Goal: Transaction & Acquisition: Purchase product/service

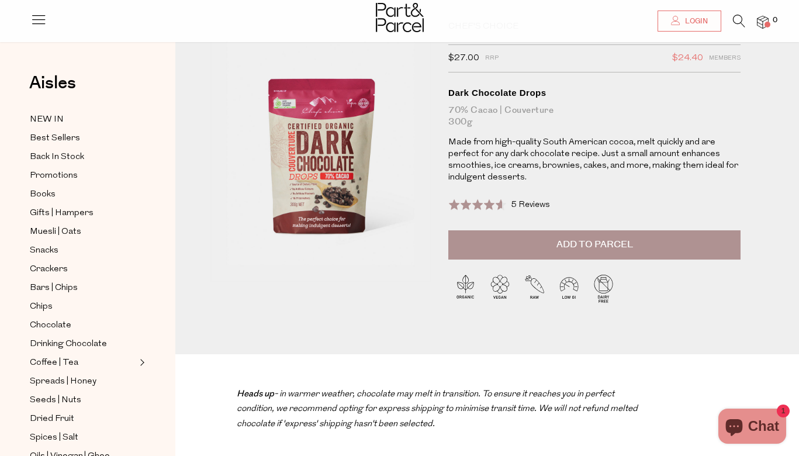
scroll to position [275, 0]
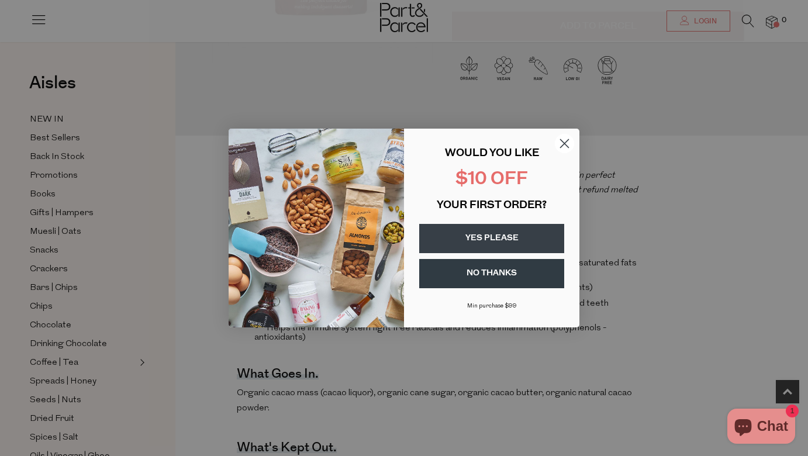
click at [562, 143] on circle "Close dialog" at bounding box center [564, 143] width 19 height 19
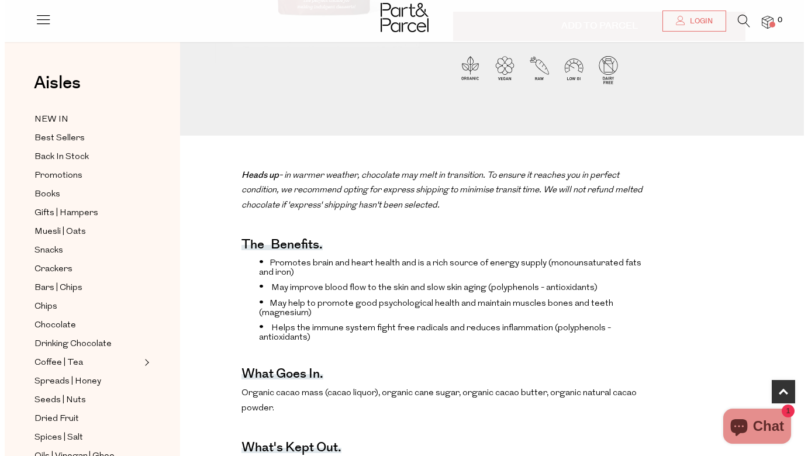
scroll to position [0, 0]
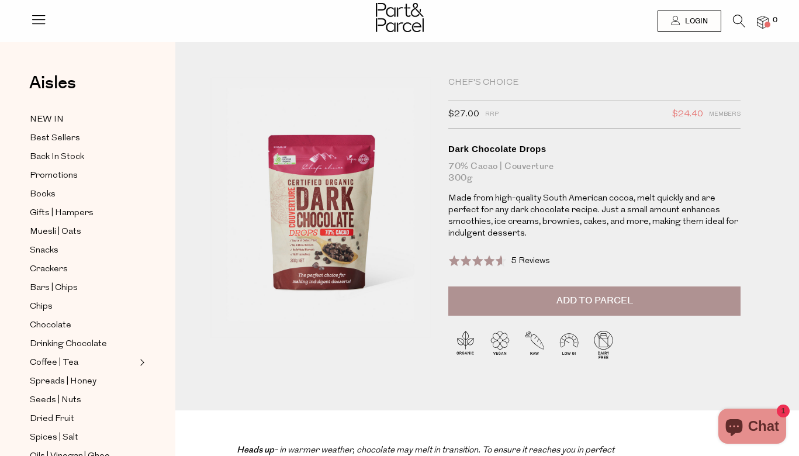
click at [737, 19] on icon at bounding box center [739, 21] width 12 height 13
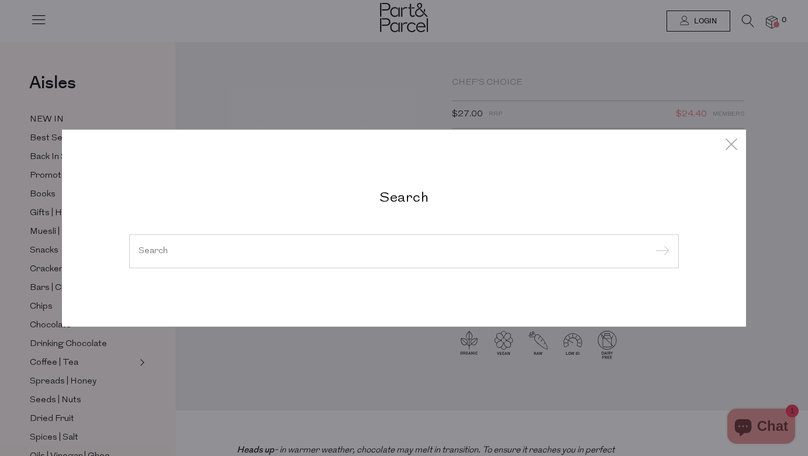
type input "l"
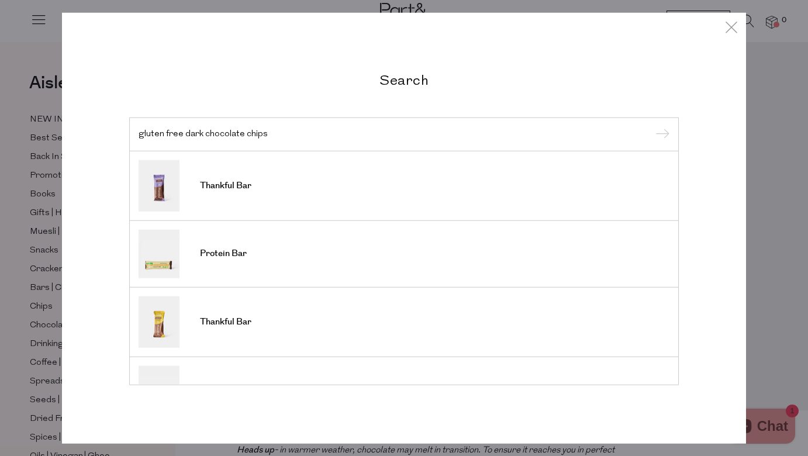
type input "gluten free dark chocolate chips"
click at [656, 126] on input "submit" at bounding box center [661, 135] width 18 height 18
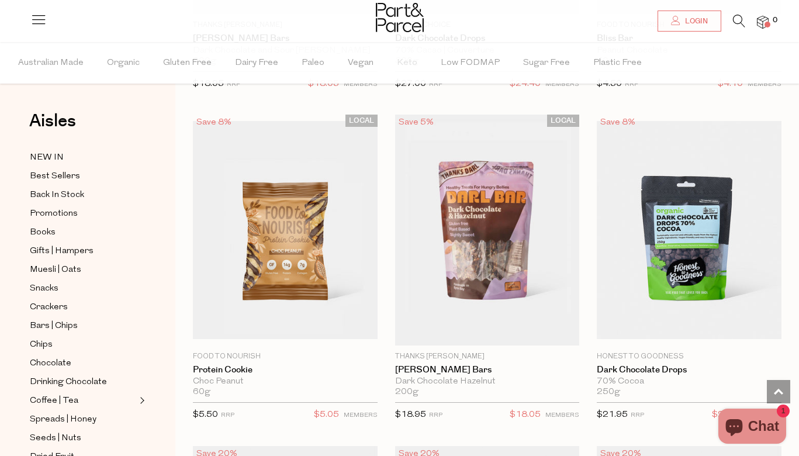
scroll to position [1633, 0]
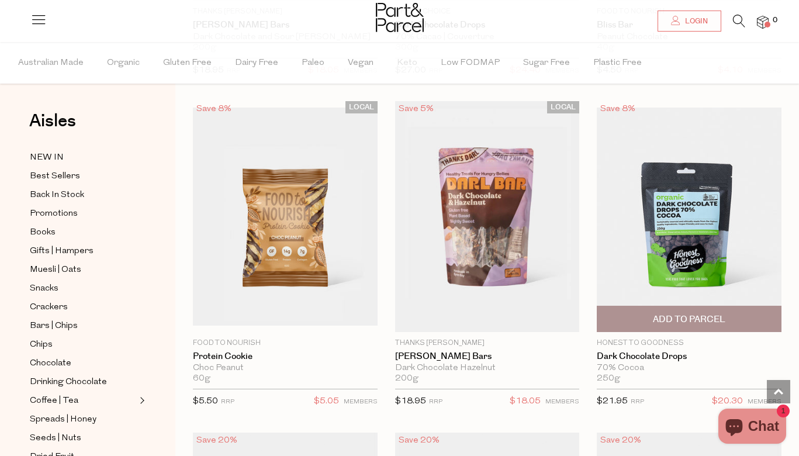
click at [703, 233] on img at bounding box center [689, 217] width 185 height 218
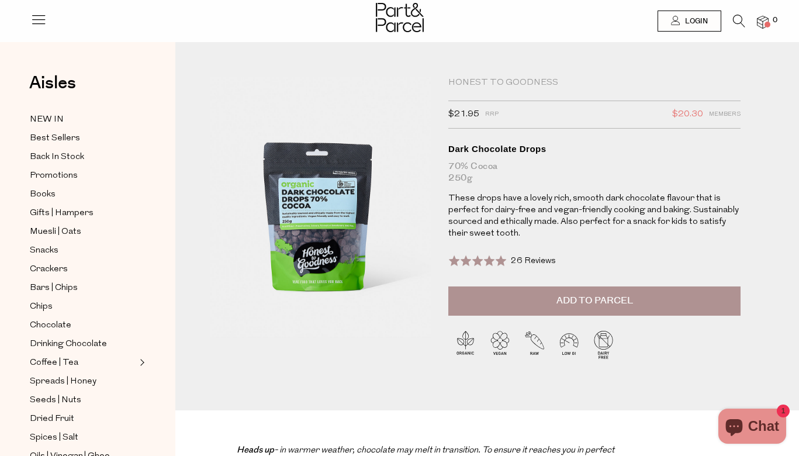
click at [304, 222] on img at bounding box center [259, 218] width 397 height 468
click at [735, 19] on icon at bounding box center [739, 21] width 12 height 13
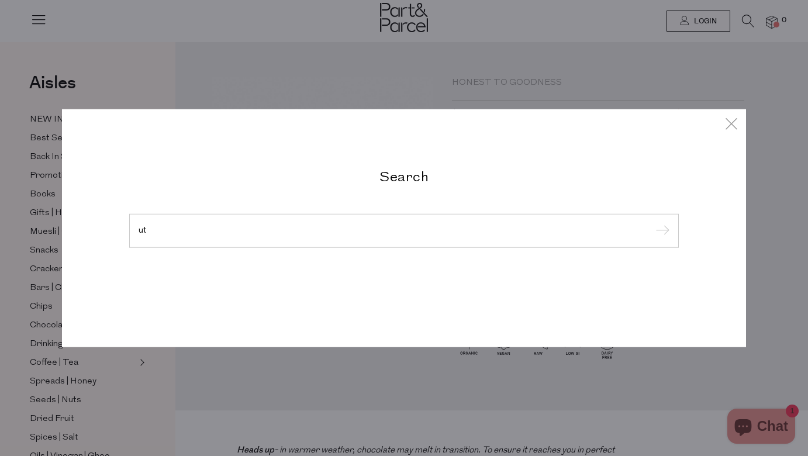
type input "u"
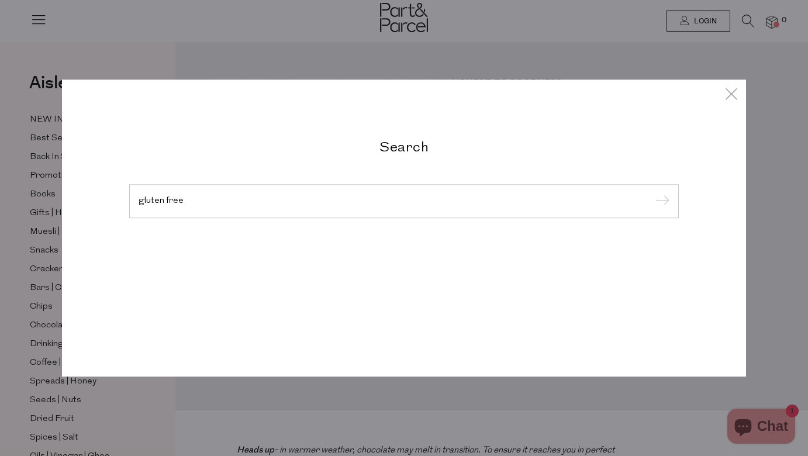
type input "gluten free"
click at [661, 202] on input "submit" at bounding box center [661, 202] width 18 height 18
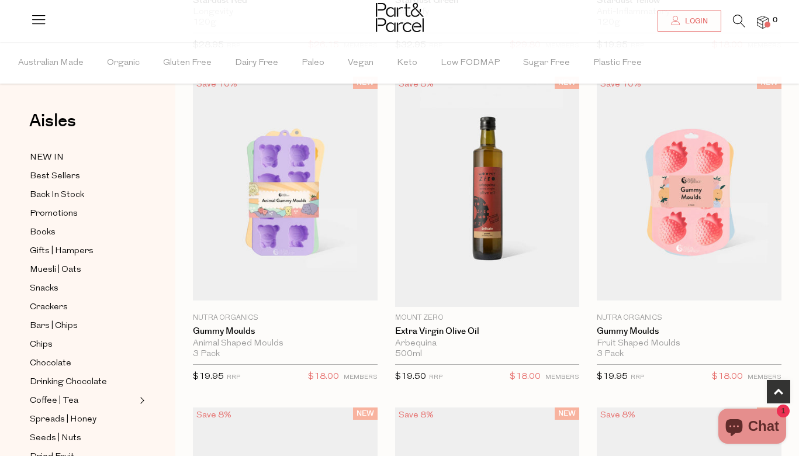
scroll to position [389, 0]
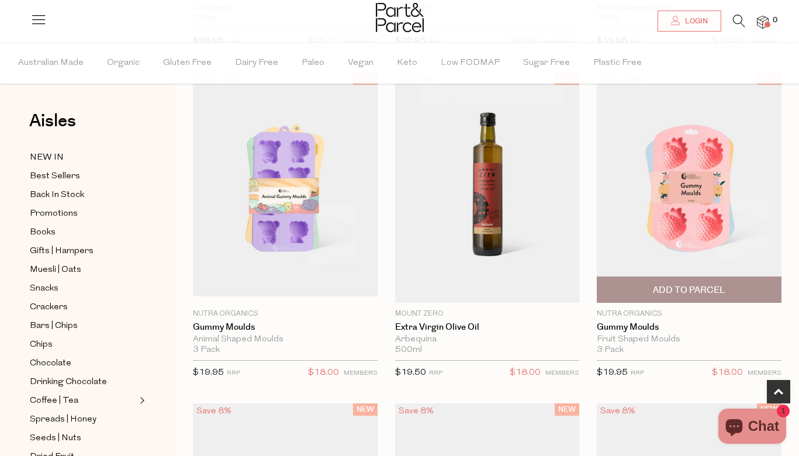
click at [696, 195] on img at bounding box center [689, 188] width 185 height 218
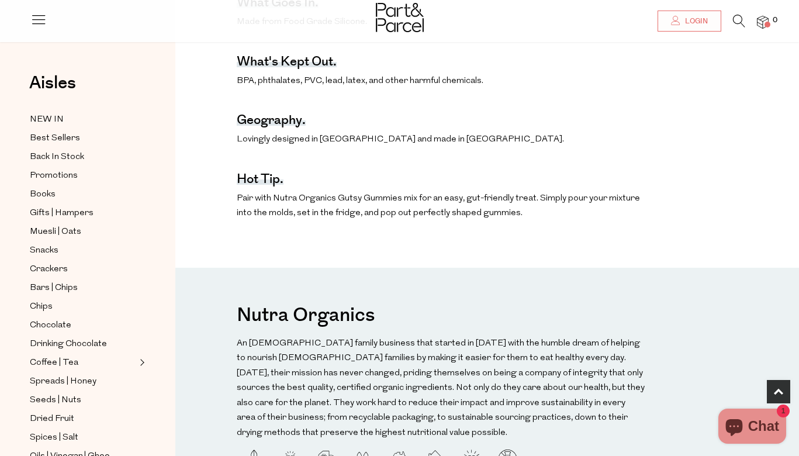
scroll to position [979, 0]
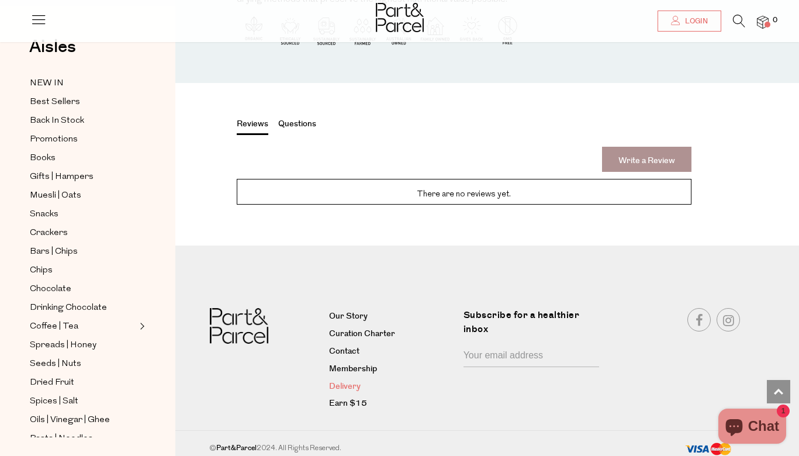
click at [345, 381] on link "Delivery" at bounding box center [391, 387] width 125 height 14
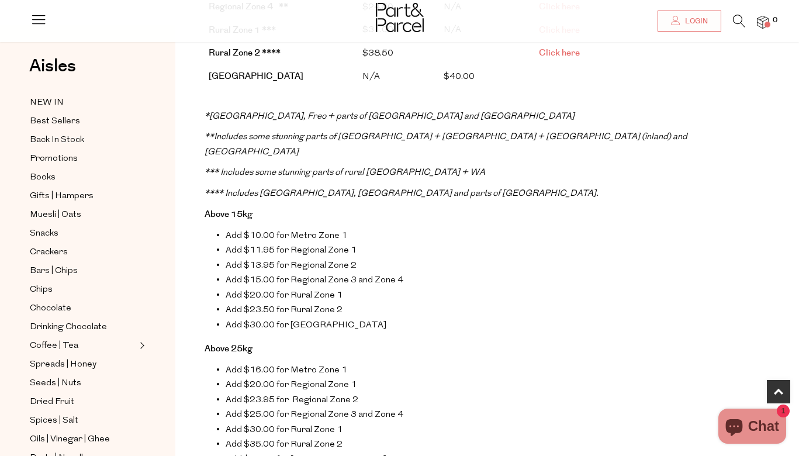
scroll to position [1034, 0]
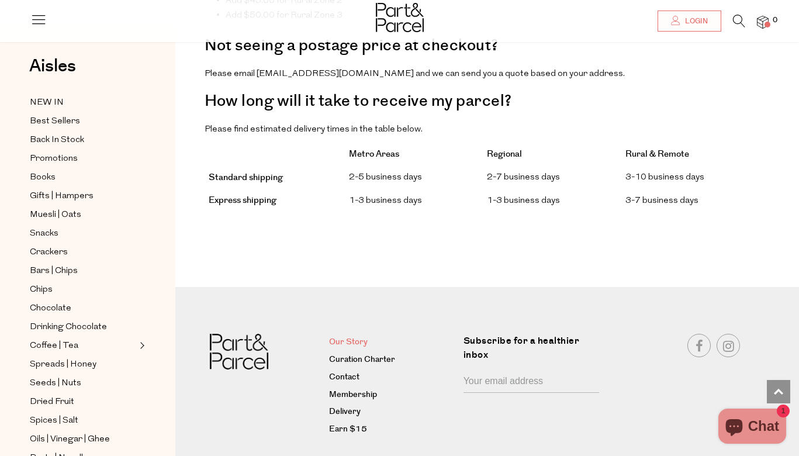
click at [343, 336] on link "Our Story" at bounding box center [391, 343] width 125 height 14
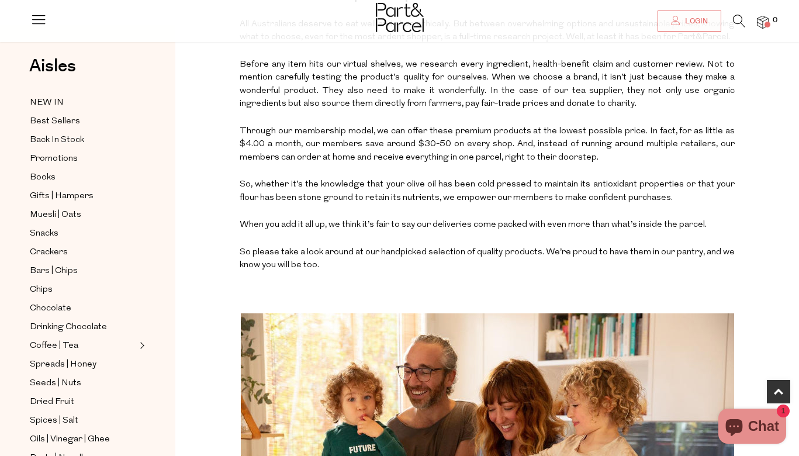
scroll to position [226, 0]
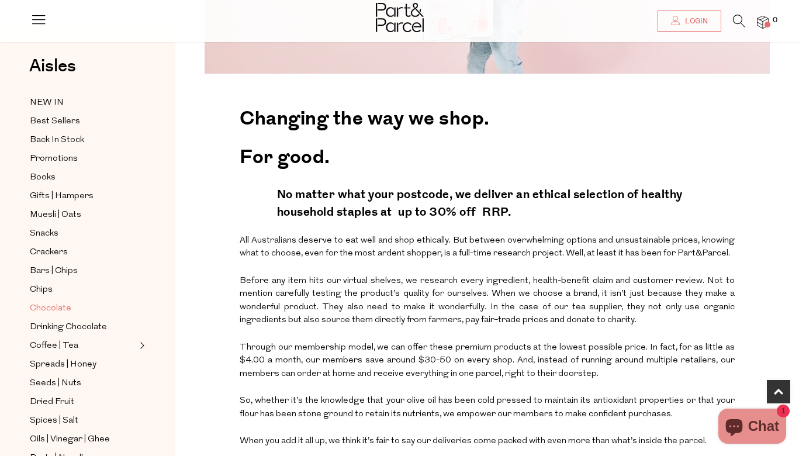
click at [66, 306] on span "Chocolate" at bounding box center [51, 309] width 42 height 14
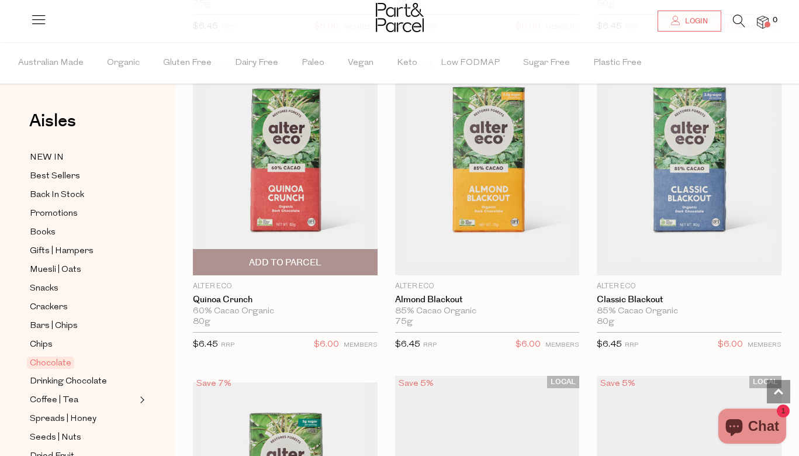
scroll to position [2349, 0]
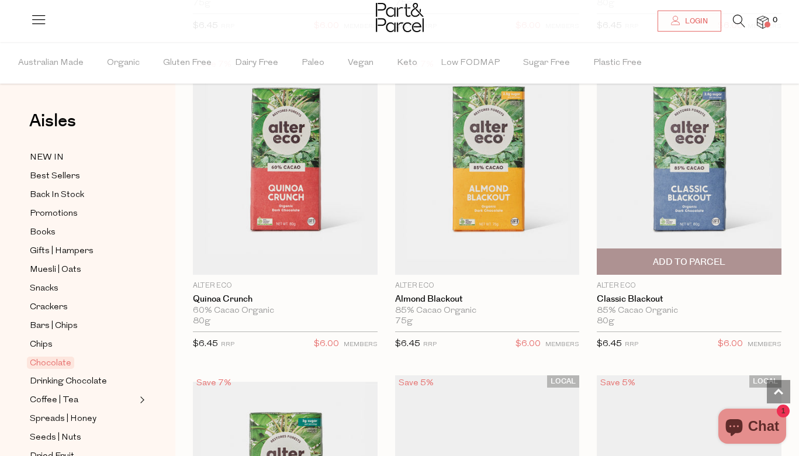
click at [704, 256] on span "Add To Parcel" at bounding box center [689, 262] width 72 height 12
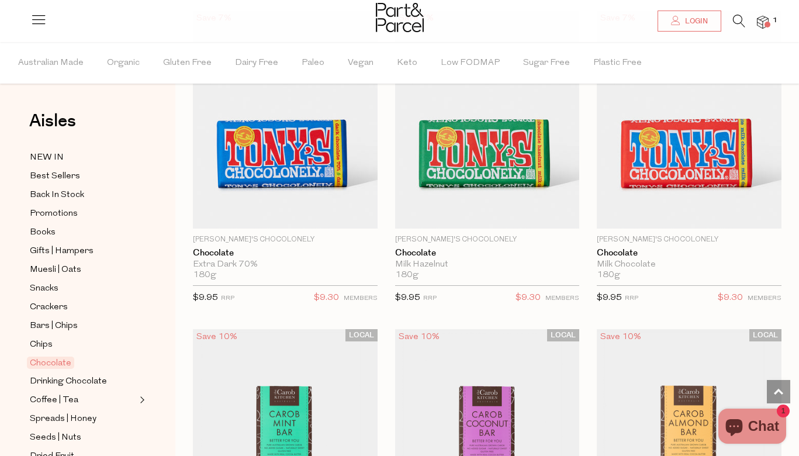
scroll to position [4332, 0]
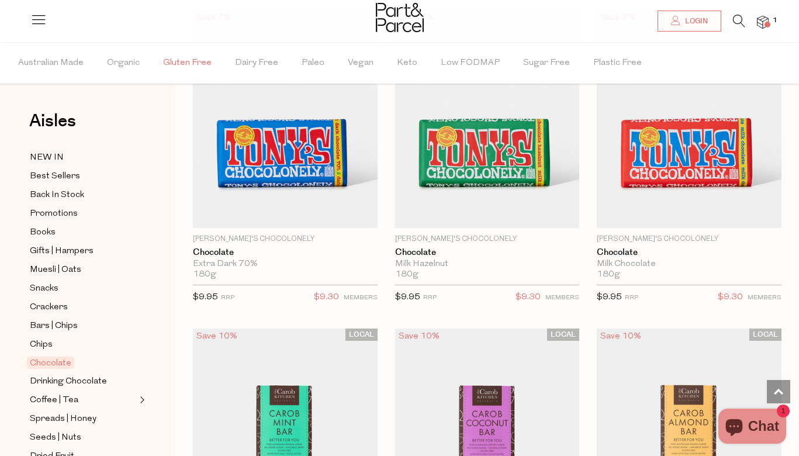
click at [182, 63] on span "Gluten Free" at bounding box center [187, 63] width 49 height 41
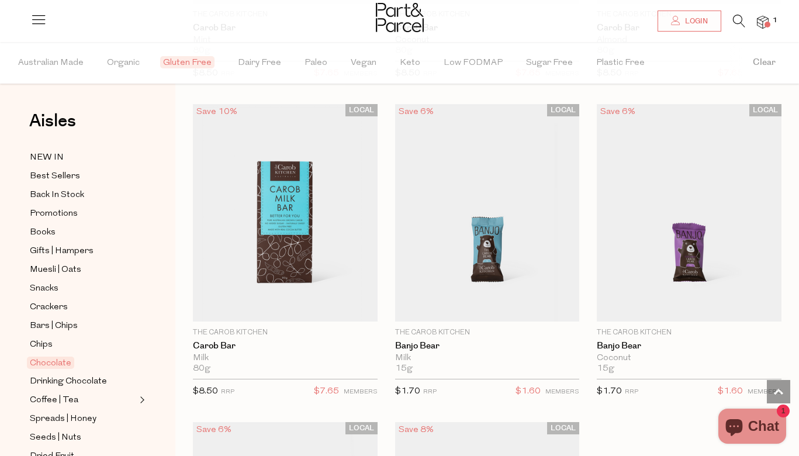
scroll to position [4932, 0]
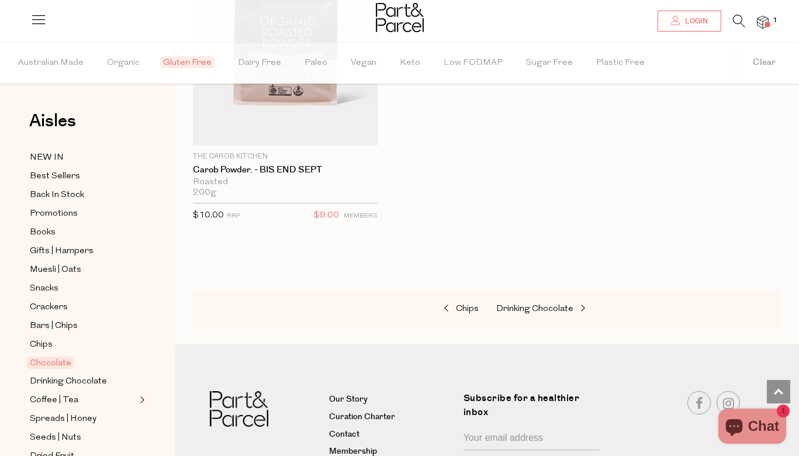
scroll to position [6337, 0]
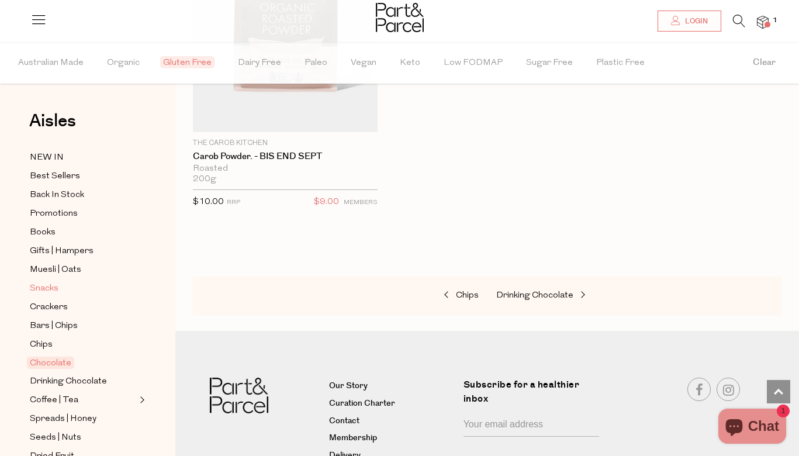
click at [44, 284] on span "Snacks" at bounding box center [44, 289] width 29 height 14
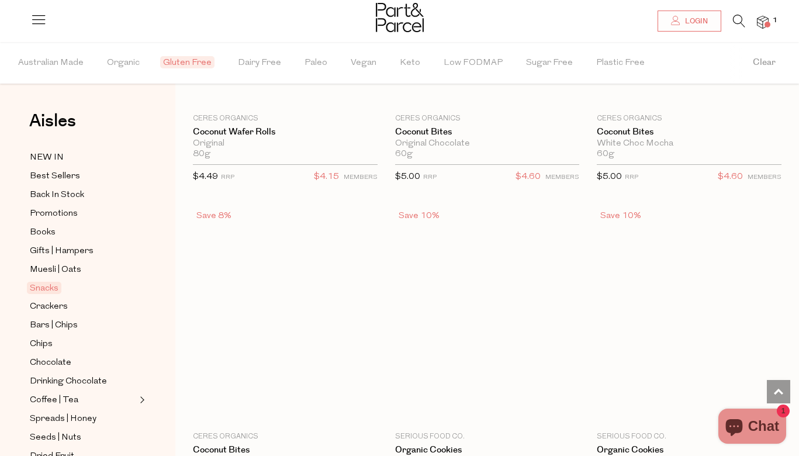
scroll to position [3183, 0]
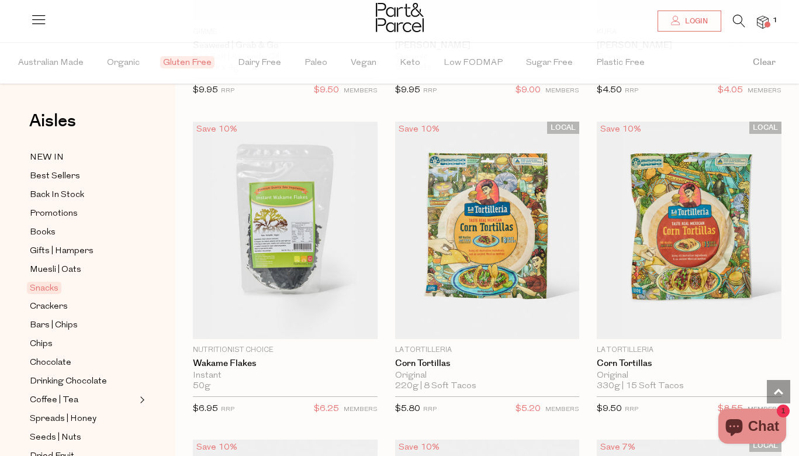
scroll to position [5815, 0]
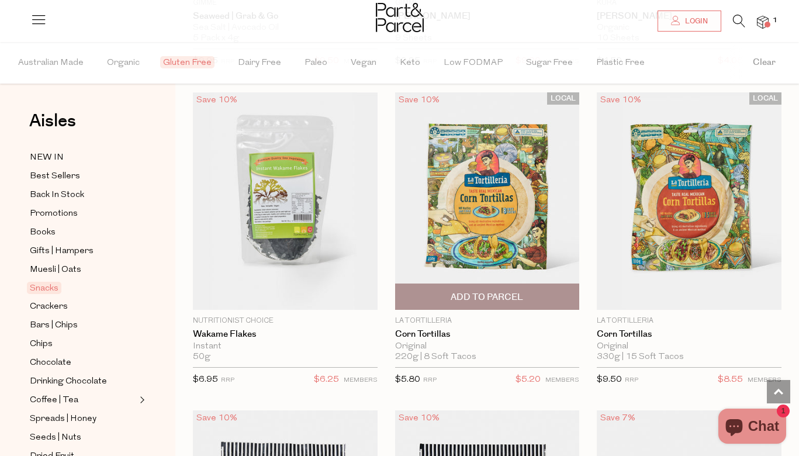
click at [497, 215] on img at bounding box center [487, 201] width 185 height 218
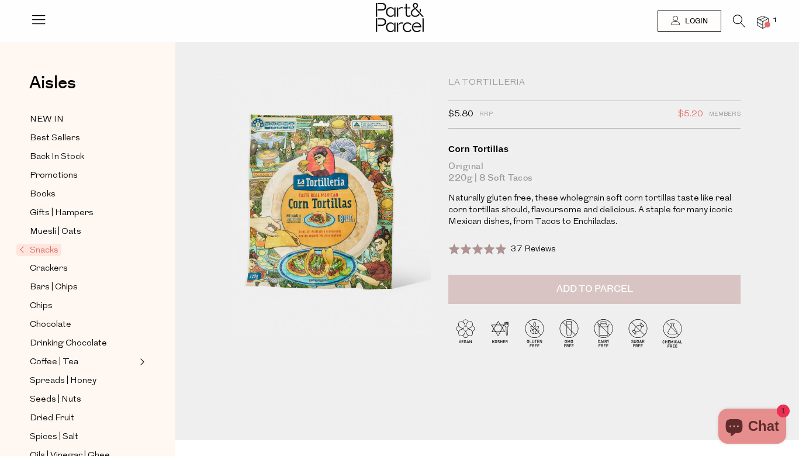
click at [576, 292] on span "Add to Parcel" at bounding box center [594, 288] width 77 height 13
click at [62, 361] on span "Coffee | Tea" at bounding box center [54, 362] width 49 height 14
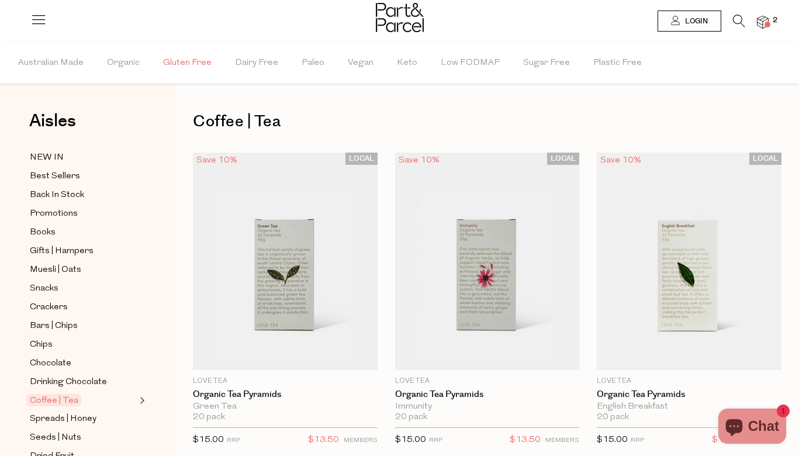
click at [191, 63] on span "Gluten Free" at bounding box center [187, 63] width 49 height 41
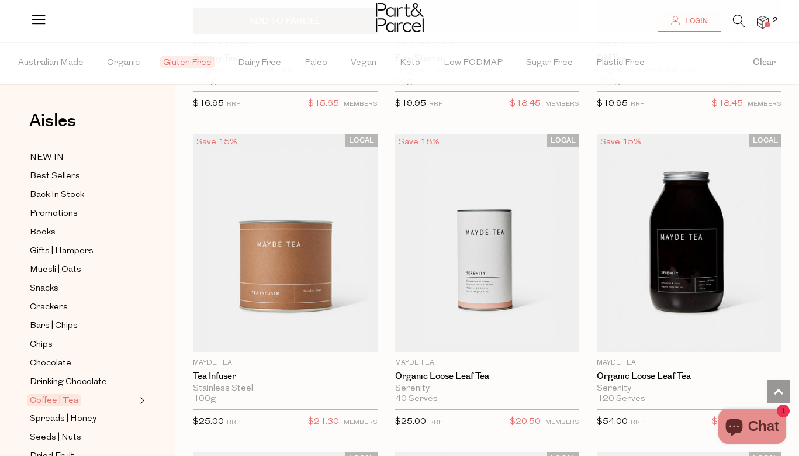
scroll to position [3850, 0]
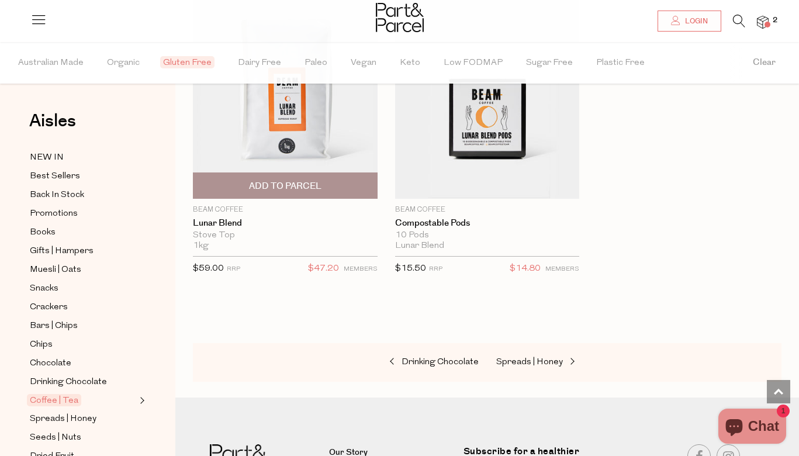
scroll to position [9519, 0]
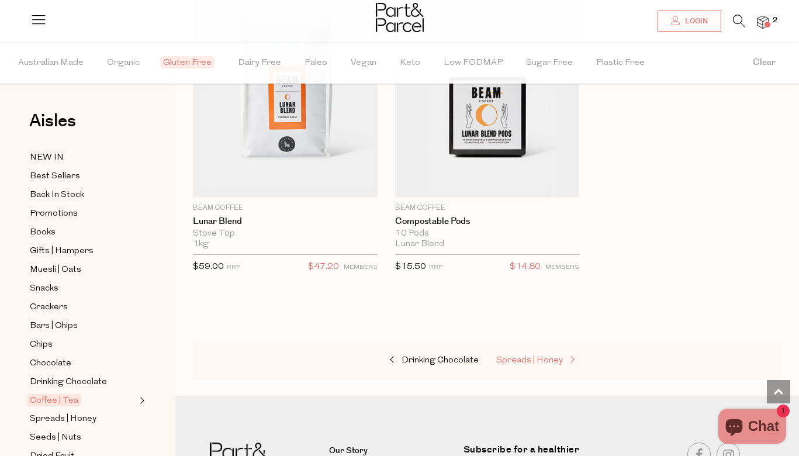
click at [544, 356] on span "Spreads | Honey" at bounding box center [529, 360] width 67 height 9
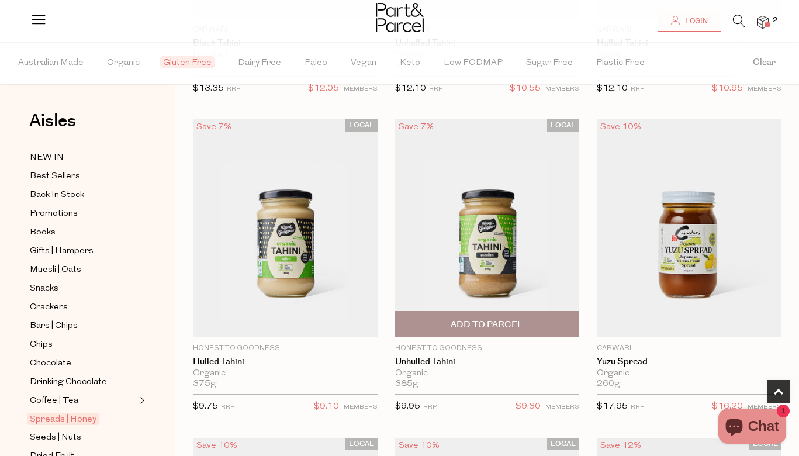
scroll to position [352, 0]
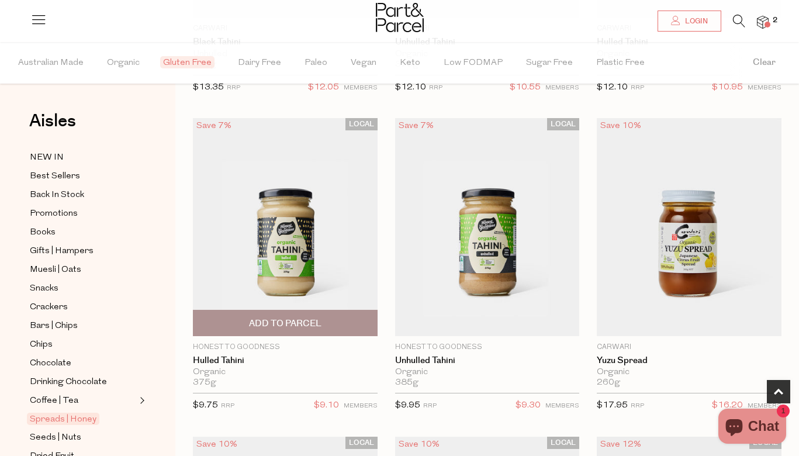
click at [289, 257] on img at bounding box center [285, 227] width 185 height 218
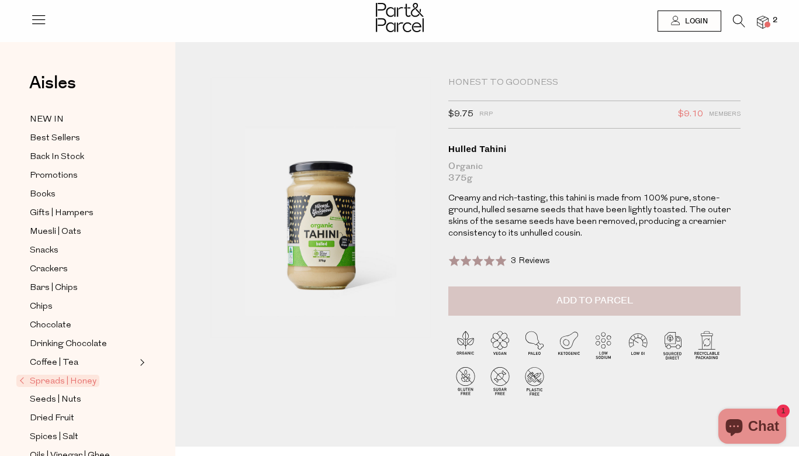
click at [586, 300] on span "Add to Parcel" at bounding box center [594, 300] width 77 height 13
click at [40, 230] on span "Muesli | Oats" at bounding box center [55, 232] width 51 height 14
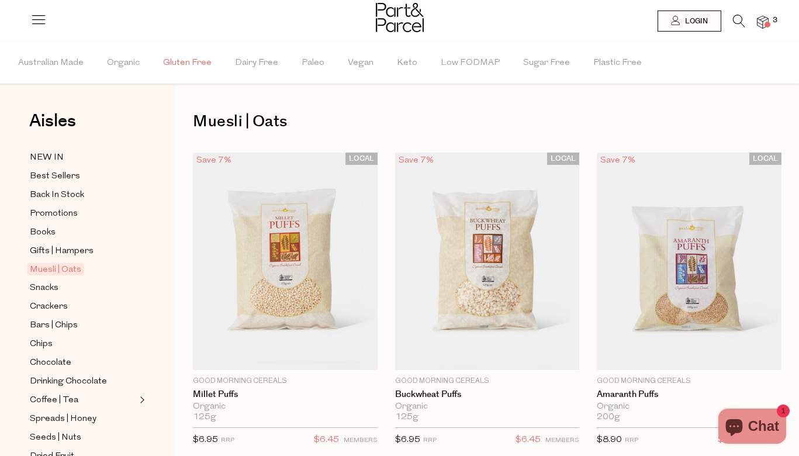
click at [179, 67] on span "Gluten Free" at bounding box center [187, 63] width 49 height 41
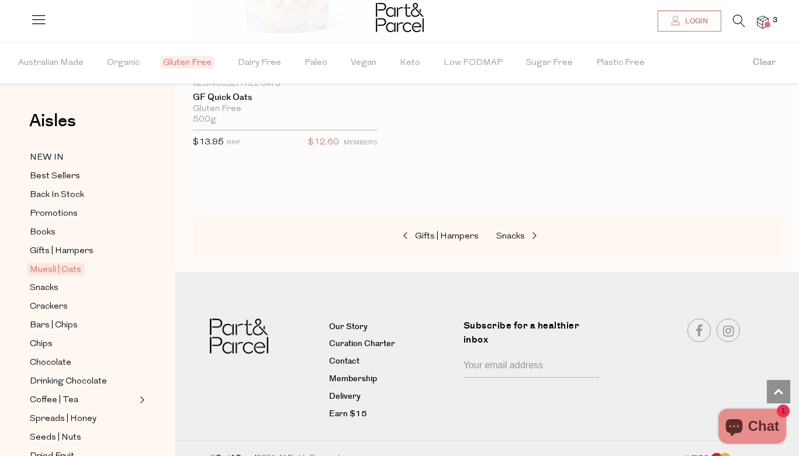
scroll to position [2562, 0]
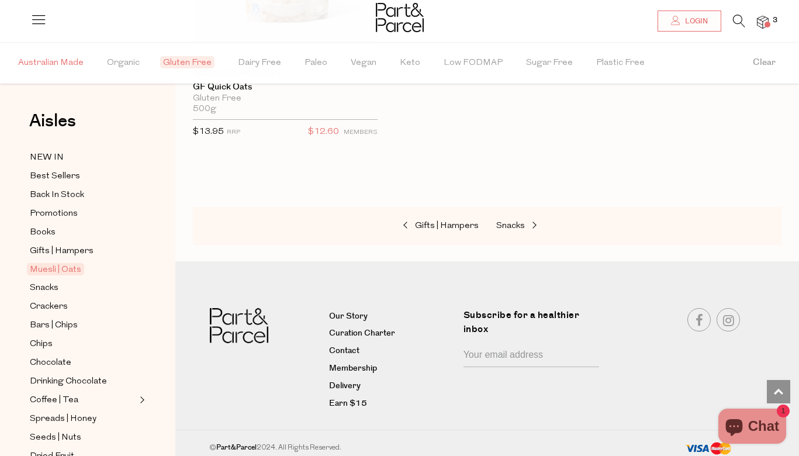
click at [60, 57] on span "Australian Made" at bounding box center [50, 63] width 65 height 41
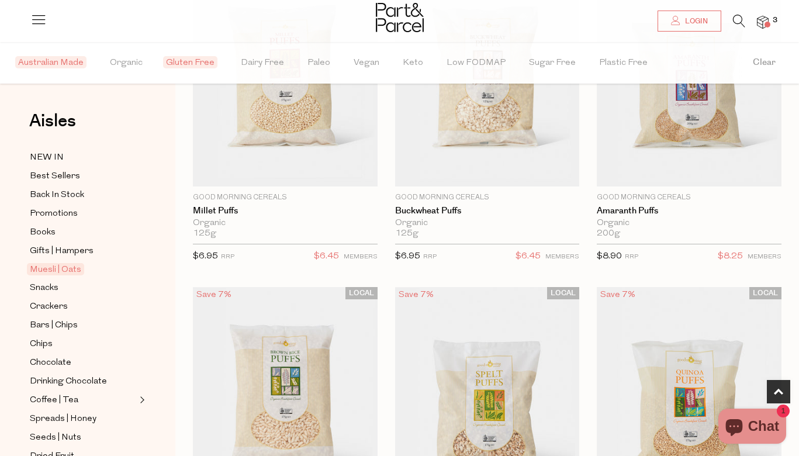
scroll to position [233, 0]
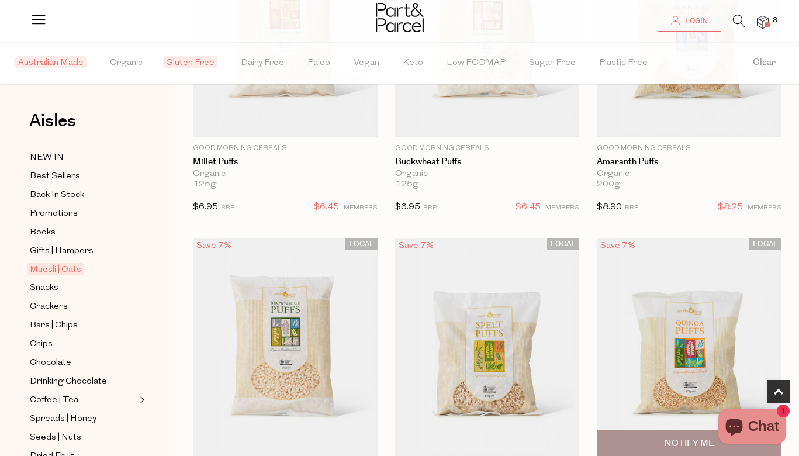
click at [701, 341] on img at bounding box center [689, 347] width 185 height 218
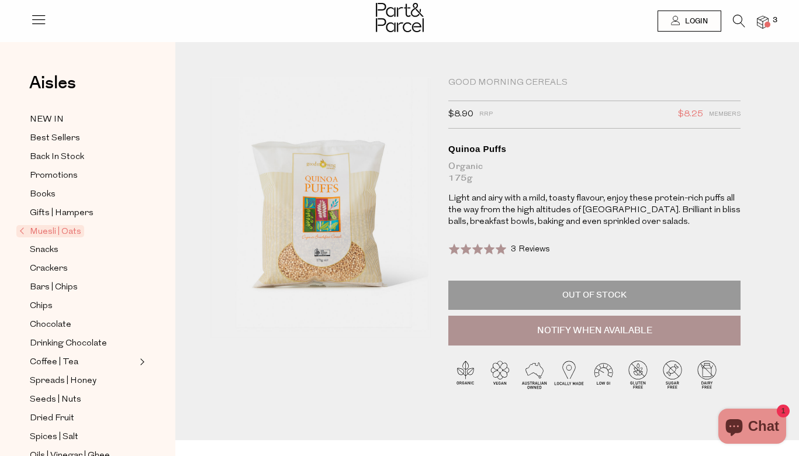
click at [36, 22] on icon at bounding box center [38, 19] width 16 height 16
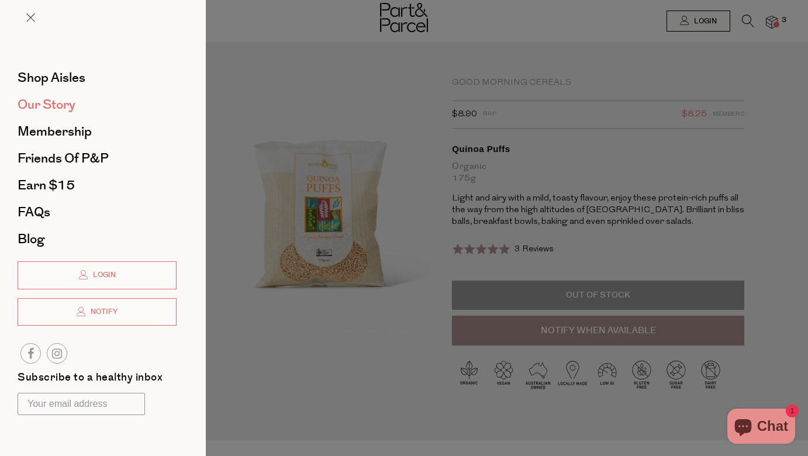
click at [56, 110] on span "Our Story" at bounding box center [47, 104] width 58 height 19
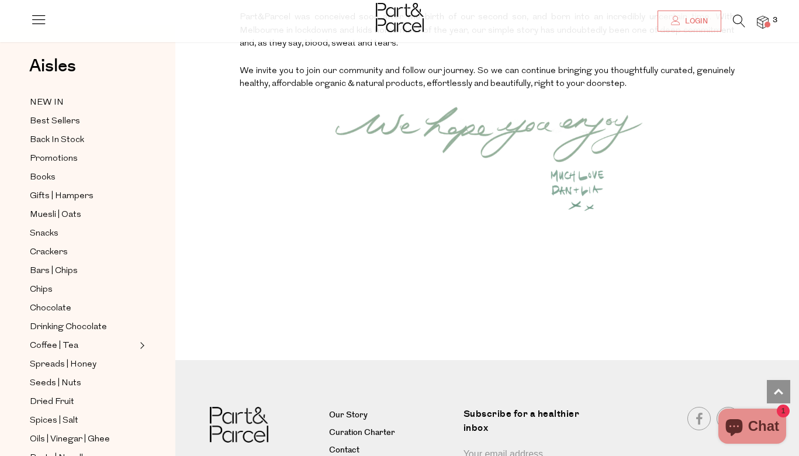
scroll to position [1567, 0]
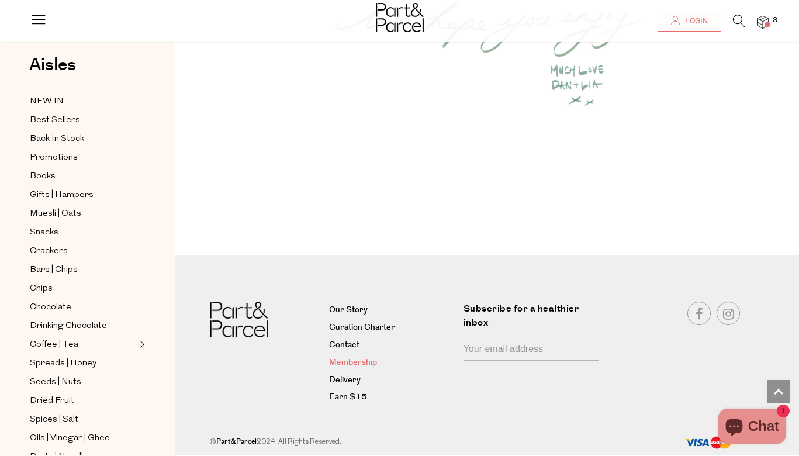
click at [367, 365] on link "Membership" at bounding box center [391, 363] width 125 height 14
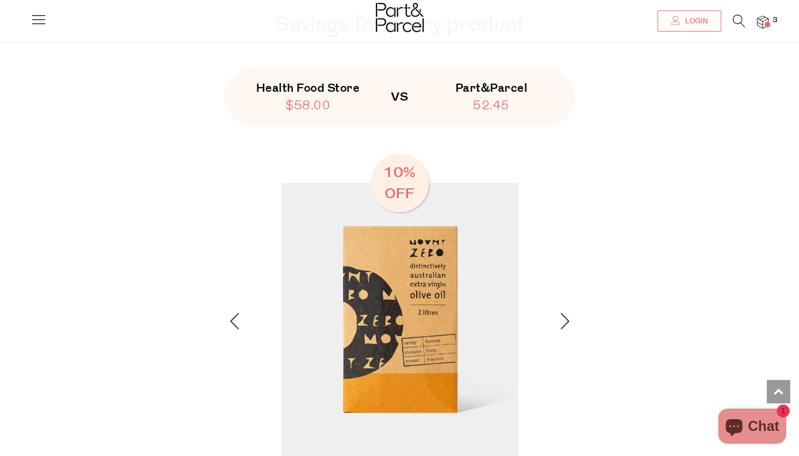
scroll to position [1709, 0]
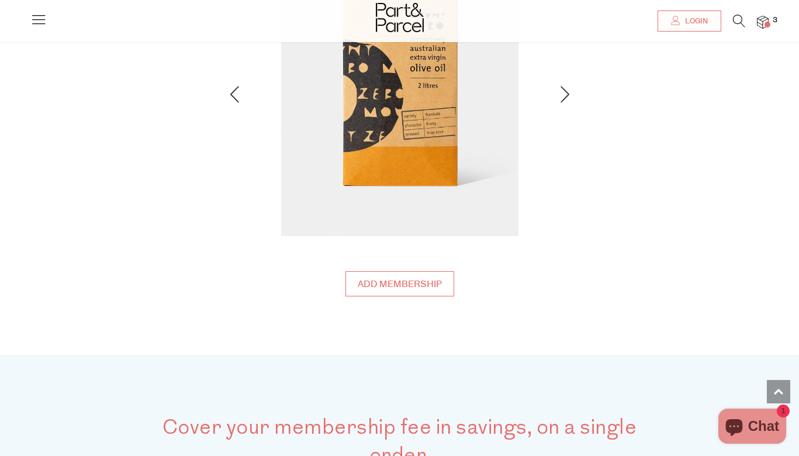
click at [564, 86] on img at bounding box center [565, 94] width 9 height 16
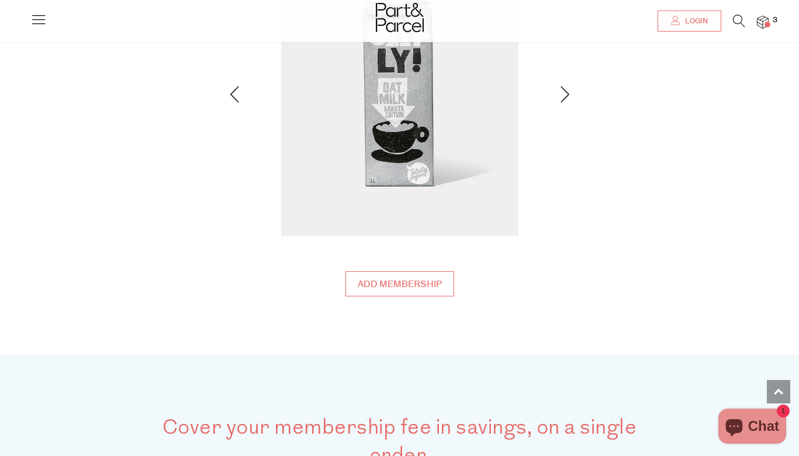
click at [564, 86] on img at bounding box center [565, 94] width 9 height 16
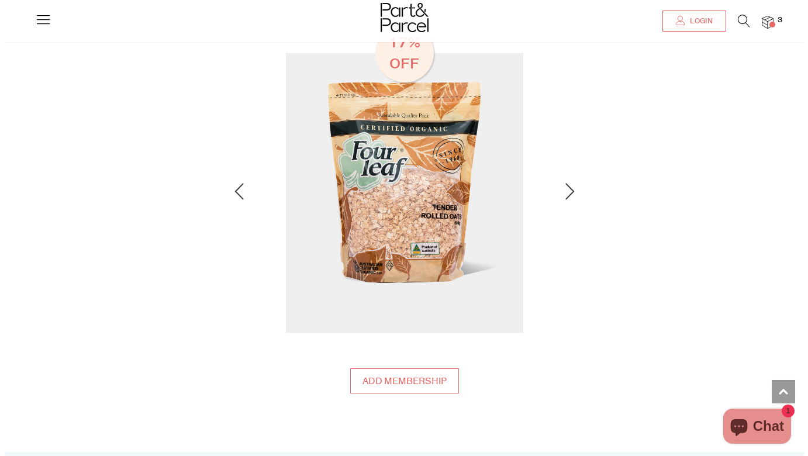
scroll to position [1502, 0]
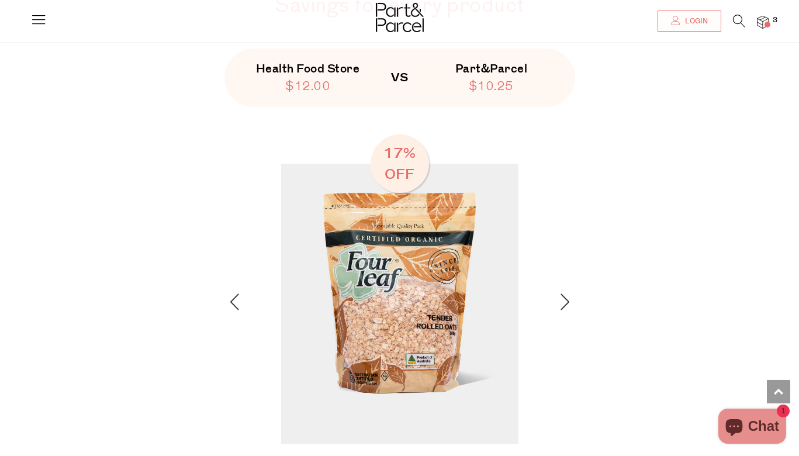
click at [564, 295] on img at bounding box center [565, 301] width 9 height 16
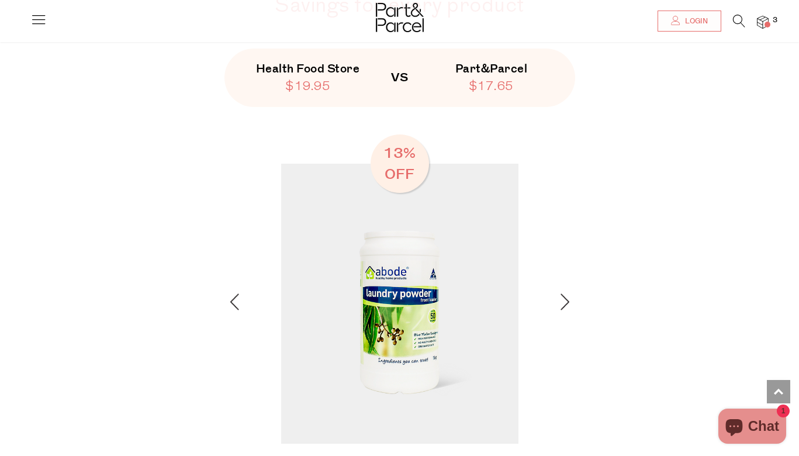
click at [564, 295] on img at bounding box center [565, 301] width 9 height 16
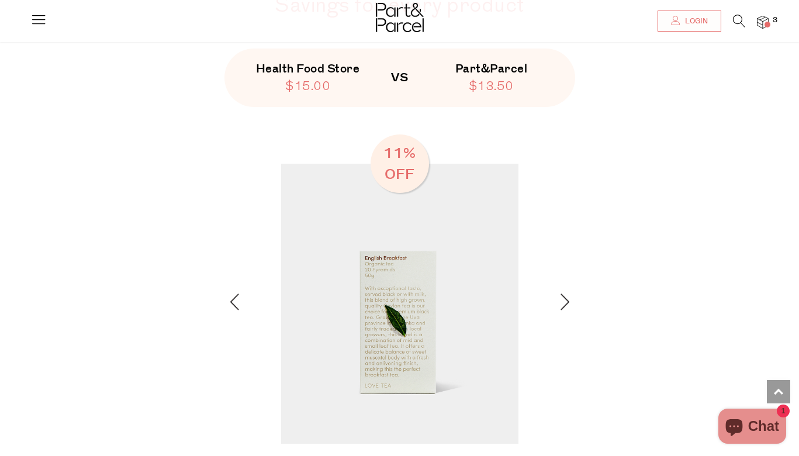
click at [564, 295] on img at bounding box center [565, 301] width 9 height 16
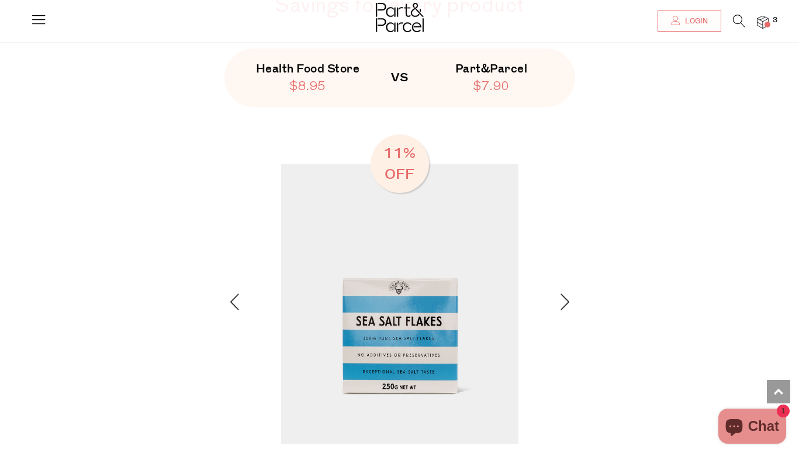
click at [564, 295] on img at bounding box center [565, 301] width 9 height 16
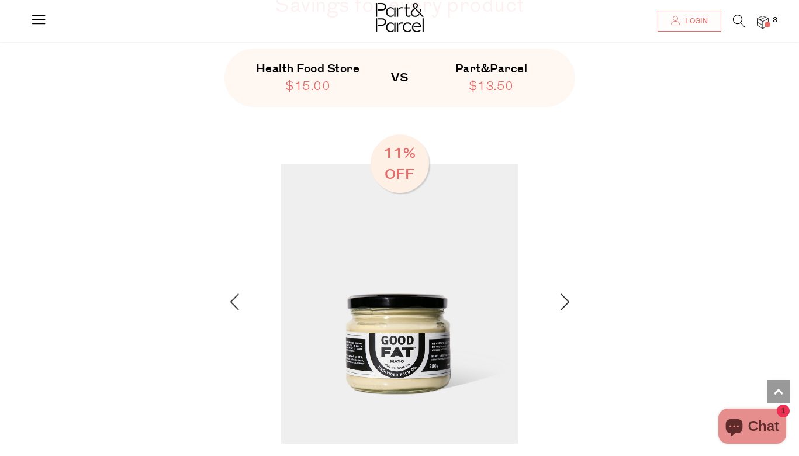
click at [564, 295] on img at bounding box center [565, 301] width 9 height 16
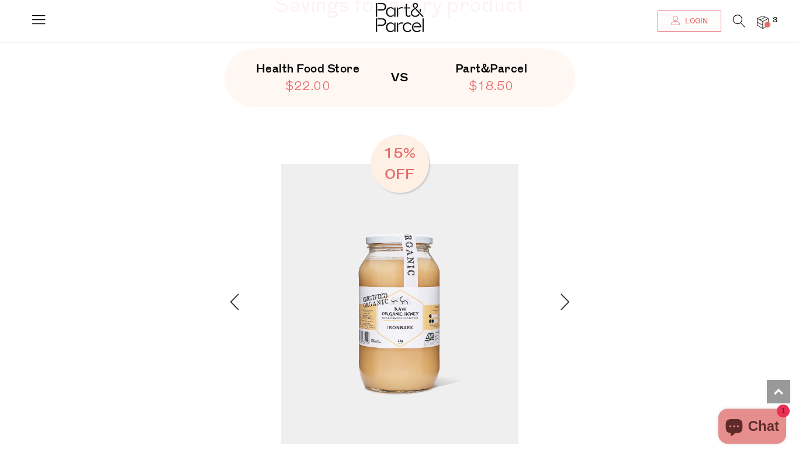
click at [564, 299] on img at bounding box center [565, 301] width 9 height 16
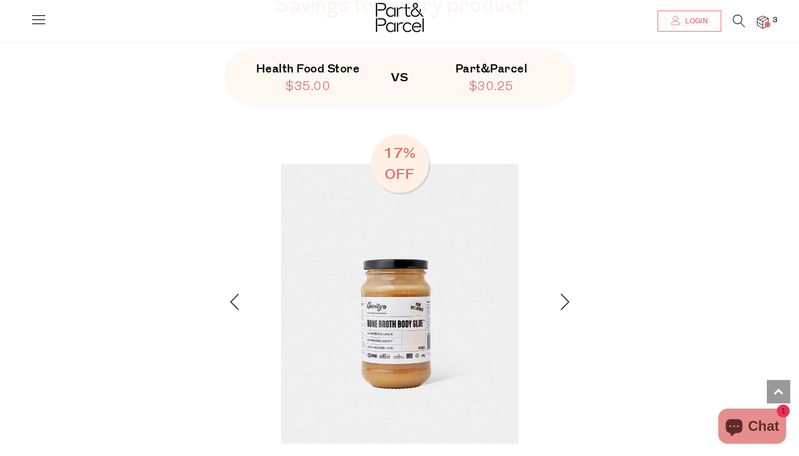
click at [564, 299] on img at bounding box center [565, 301] width 9 height 16
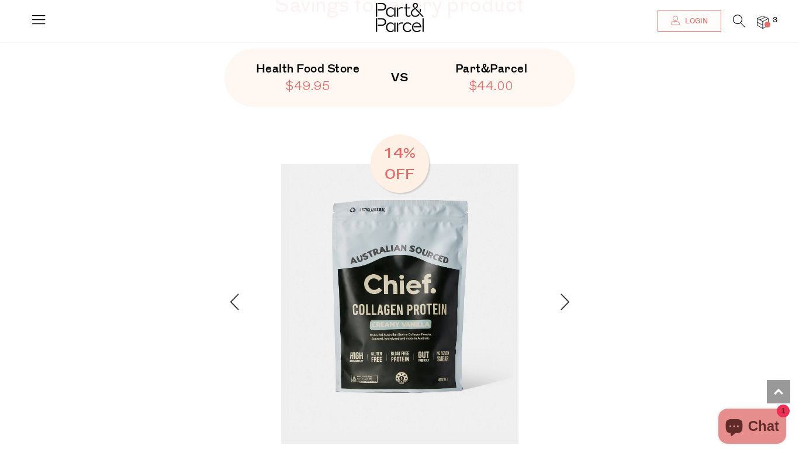
click at [765, 25] on span at bounding box center [768, 25] width 6 height 6
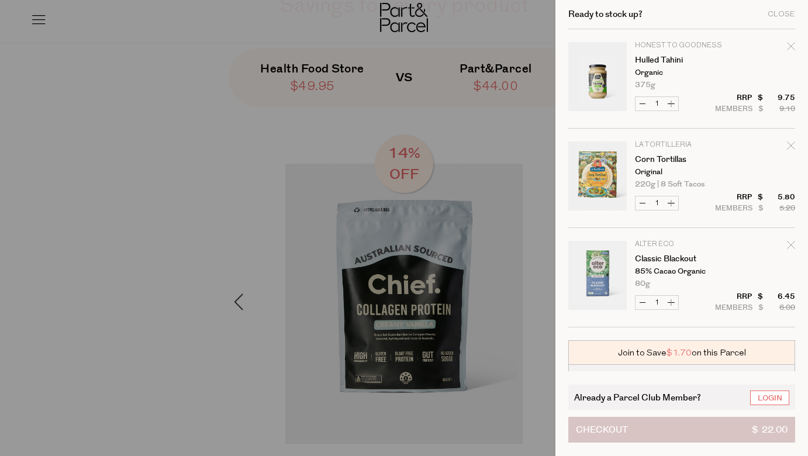
click at [694, 426] on button "Checkout $ 22.00" at bounding box center [681, 430] width 227 height 26
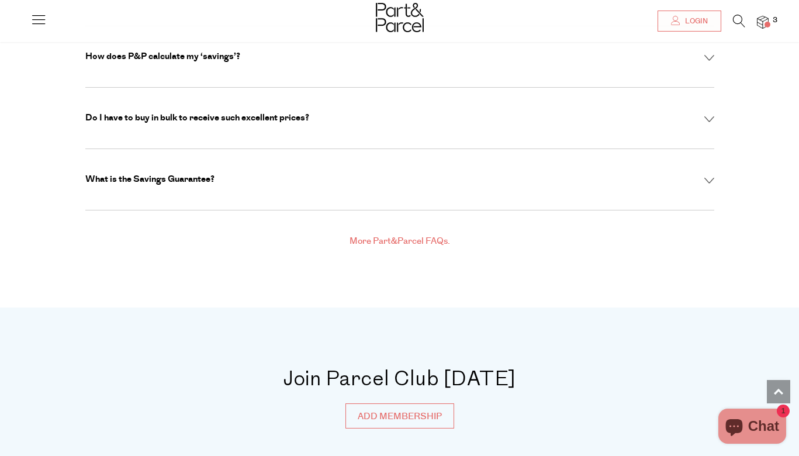
scroll to position [4281, 0]
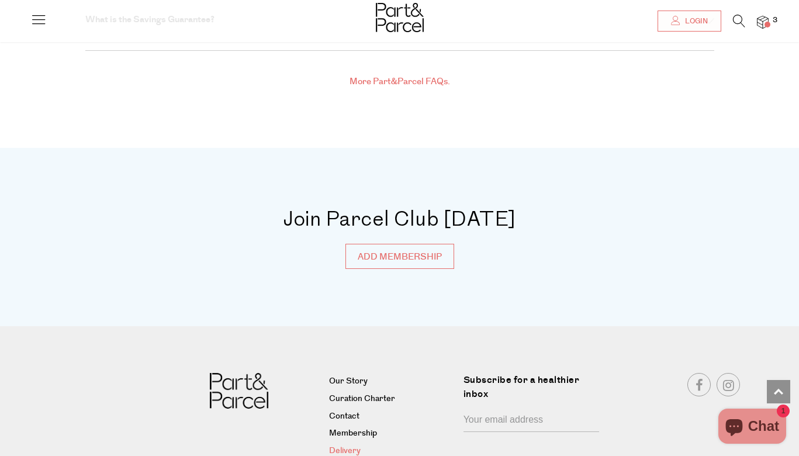
click at [347, 444] on link "Delivery" at bounding box center [391, 451] width 125 height 14
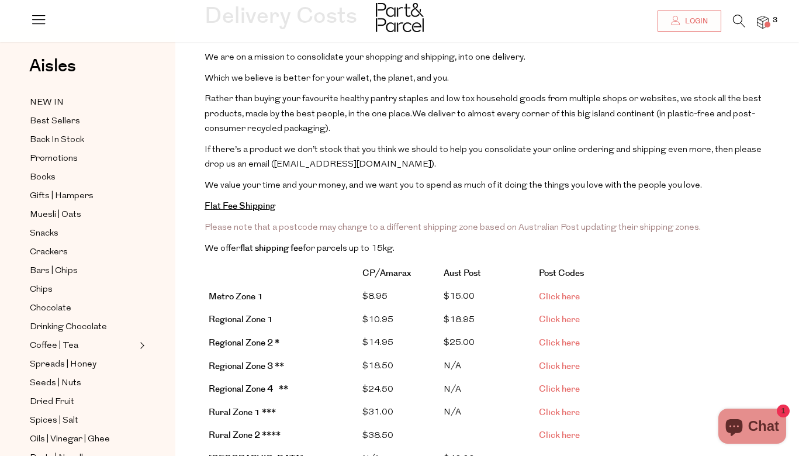
scroll to position [33, 0]
